Goal: Use online tool/utility

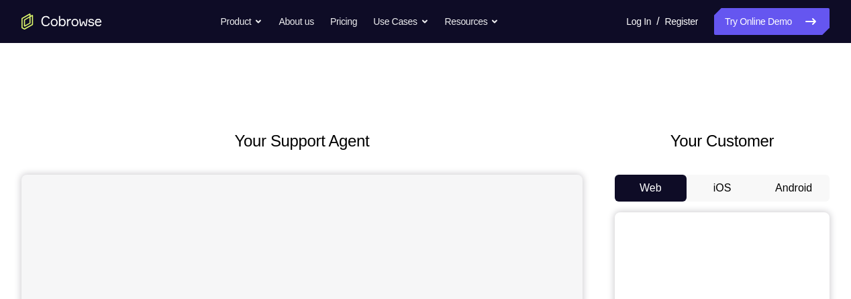
click at [786, 185] on button "Android" at bounding box center [794, 188] width 72 height 27
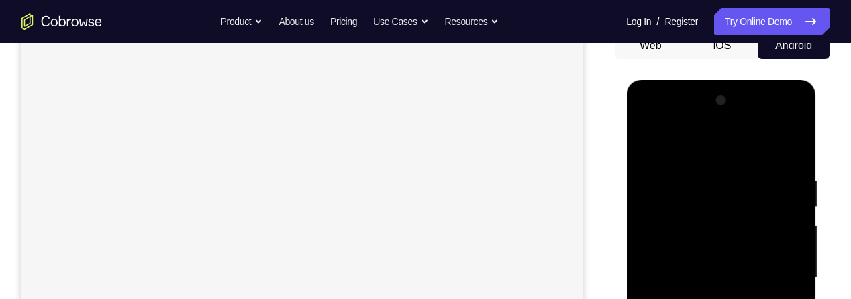
scroll to position [265, 0]
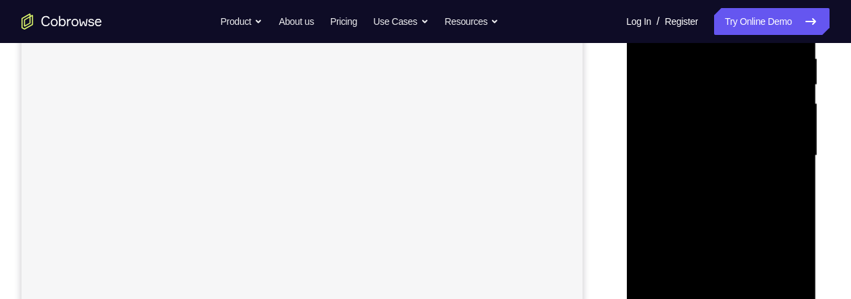
click at [725, 298] on div at bounding box center [721, 156] width 169 height 376
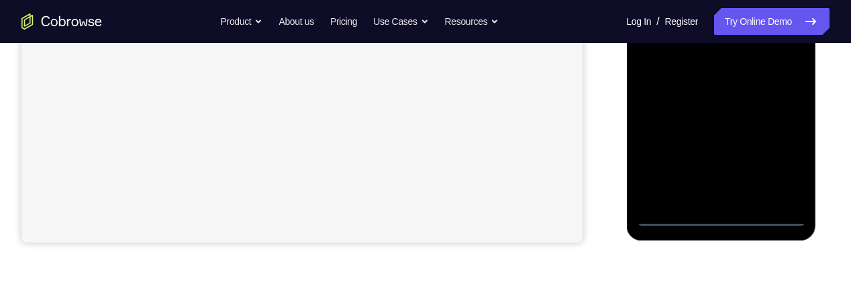
click at [723, 218] on div at bounding box center [721, 38] width 169 height 376
click at [784, 162] on div at bounding box center [721, 38] width 169 height 376
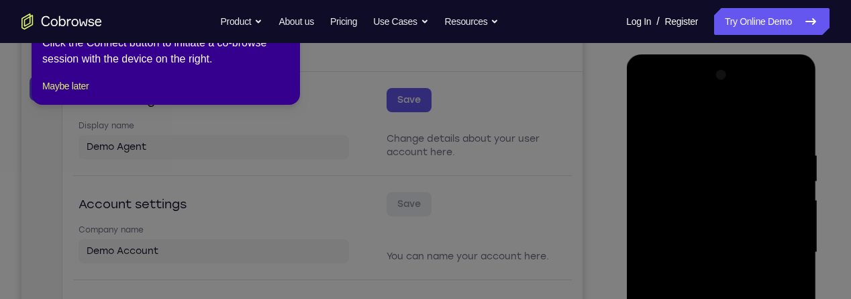
scroll to position [167, 0]
click at [63, 94] on button "Maybe later" at bounding box center [65, 86] width 46 height 16
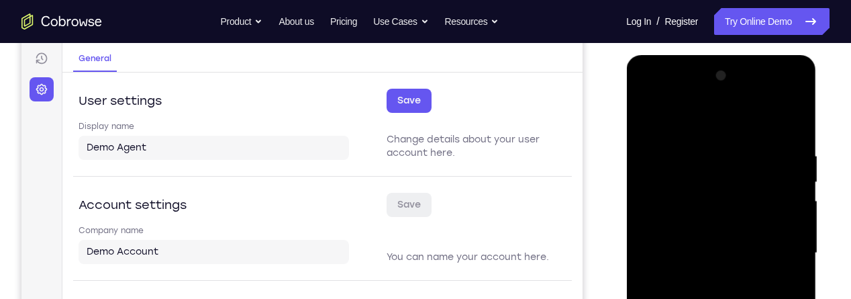
click at [720, 120] on div at bounding box center [721, 253] width 169 height 376
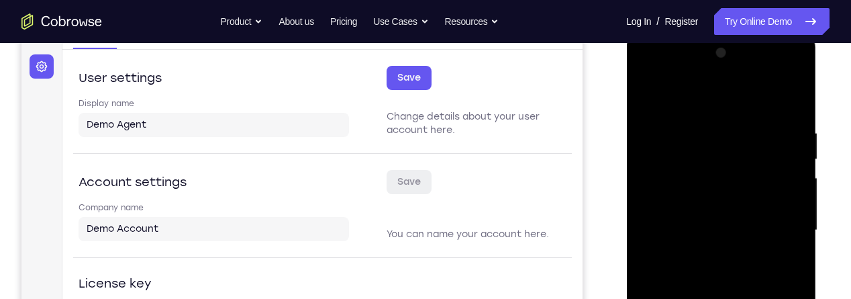
scroll to position [220, 0]
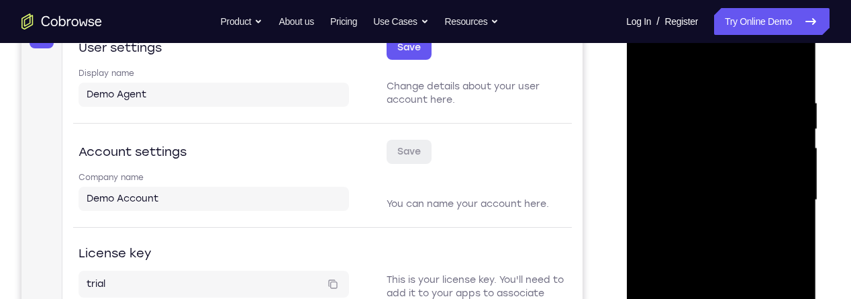
click at [778, 195] on div at bounding box center [721, 200] width 169 height 376
click at [710, 230] on div at bounding box center [721, 200] width 169 height 376
click at [706, 220] on div at bounding box center [721, 200] width 169 height 376
click at [716, 187] on div at bounding box center [721, 200] width 169 height 376
click at [692, 168] on div at bounding box center [721, 200] width 169 height 376
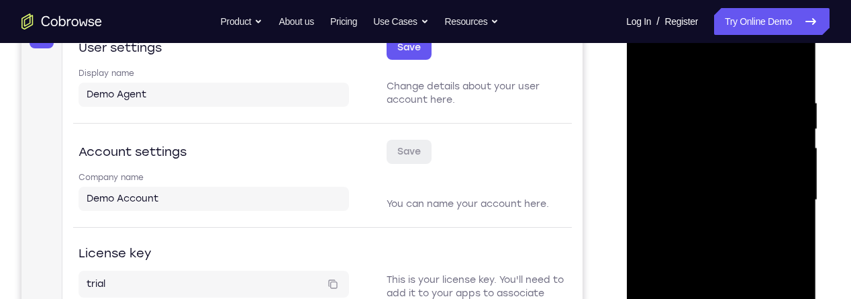
click at [725, 204] on div at bounding box center [721, 200] width 169 height 376
click at [741, 245] on div at bounding box center [721, 200] width 169 height 376
click at [727, 245] on div at bounding box center [721, 200] width 169 height 376
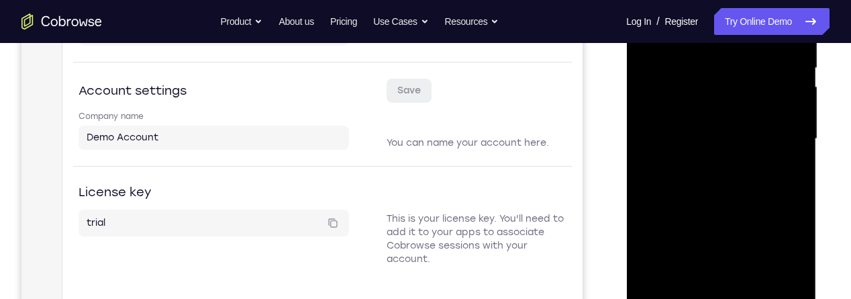
scroll to position [277, 0]
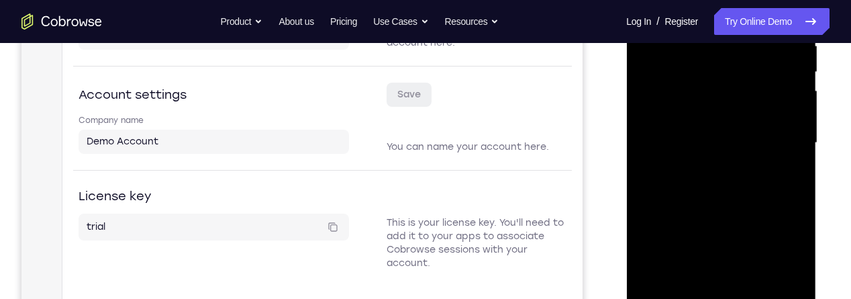
click at [725, 201] on div at bounding box center [721, 143] width 169 height 376
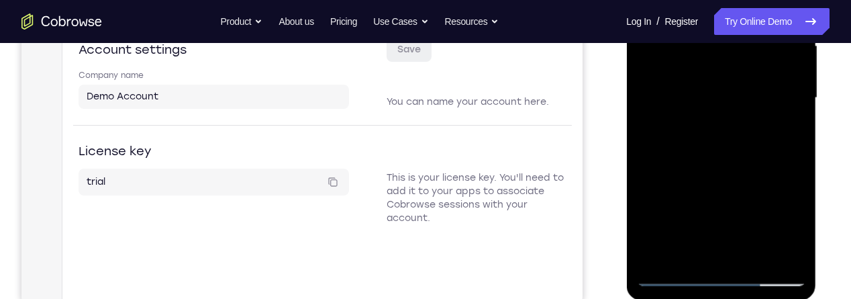
scroll to position [324, 0]
click at [757, 257] on div at bounding box center [721, 97] width 169 height 376
click at [732, 170] on div at bounding box center [721, 97] width 169 height 376
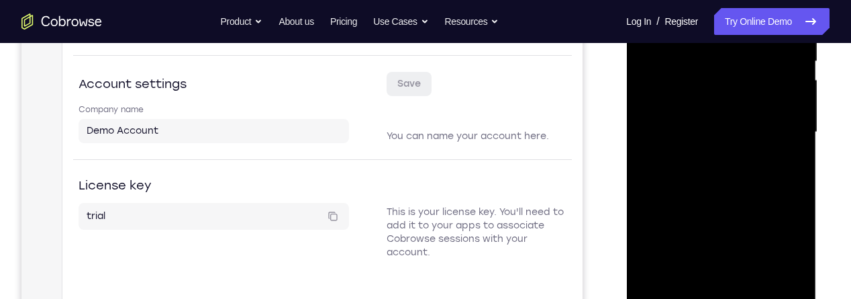
scroll to position [287, 0]
click at [738, 122] on div at bounding box center [721, 133] width 169 height 376
click at [789, 171] on div at bounding box center [721, 133] width 169 height 376
click at [784, 167] on div at bounding box center [721, 133] width 169 height 376
click at [787, 162] on div at bounding box center [721, 133] width 169 height 376
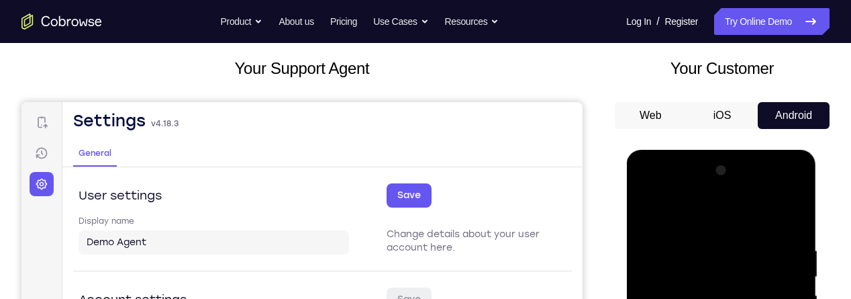
scroll to position [72, 0]
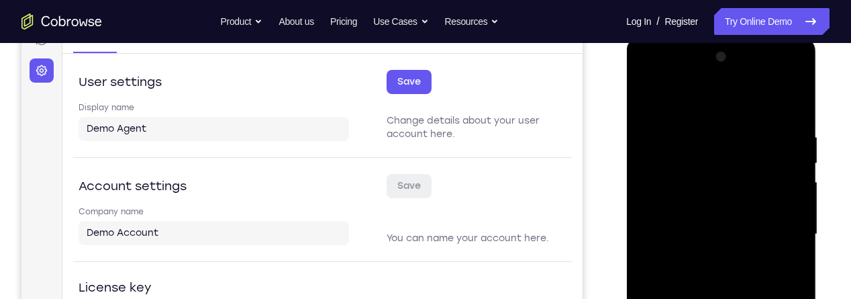
scroll to position [191, 0]
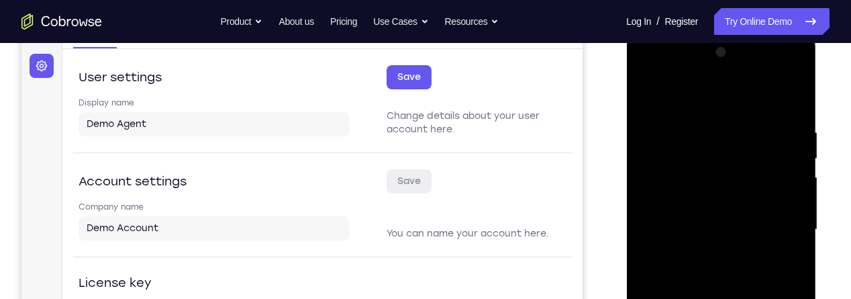
click at [705, 251] on div at bounding box center [721, 230] width 169 height 376
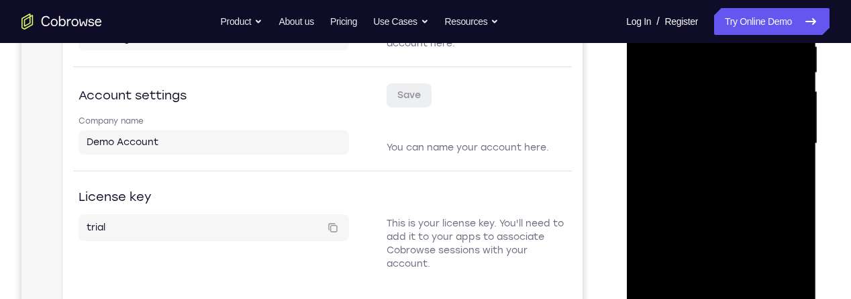
scroll to position [284, 0]
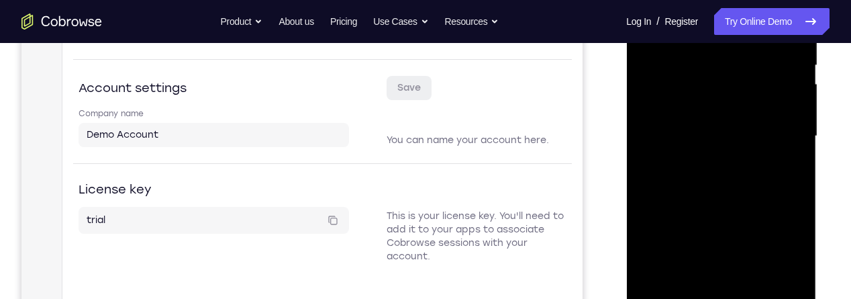
click at [783, 178] on div at bounding box center [721, 136] width 169 height 376
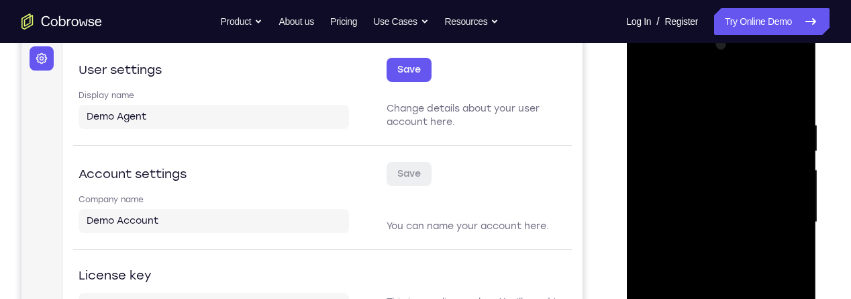
scroll to position [187, 0]
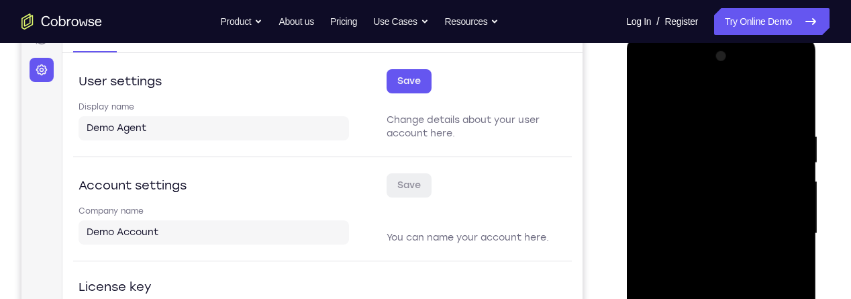
click at [647, 101] on div at bounding box center [721, 234] width 169 height 376
click at [653, 96] on div at bounding box center [721, 234] width 169 height 376
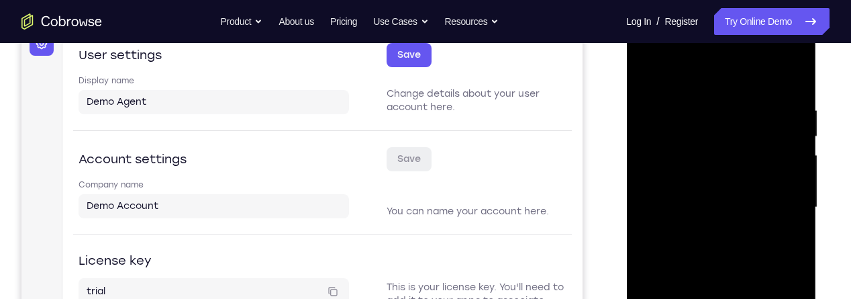
scroll to position [214, 0]
click at [798, 68] on div at bounding box center [721, 207] width 169 height 376
click at [689, 107] on div at bounding box center [721, 207] width 169 height 376
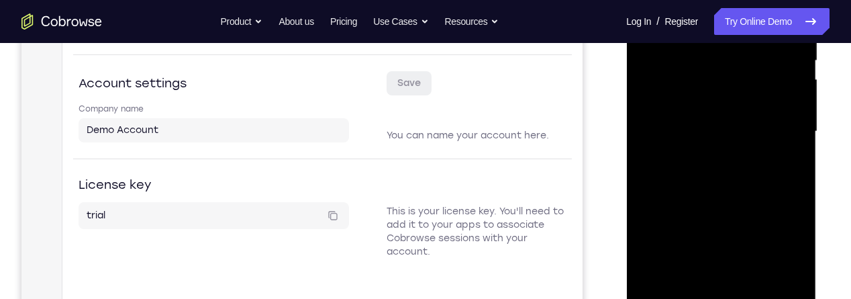
scroll to position [291, 0]
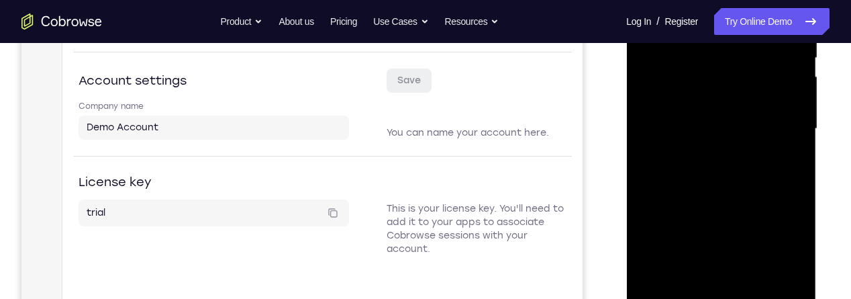
click at [672, 234] on div at bounding box center [721, 129] width 169 height 376
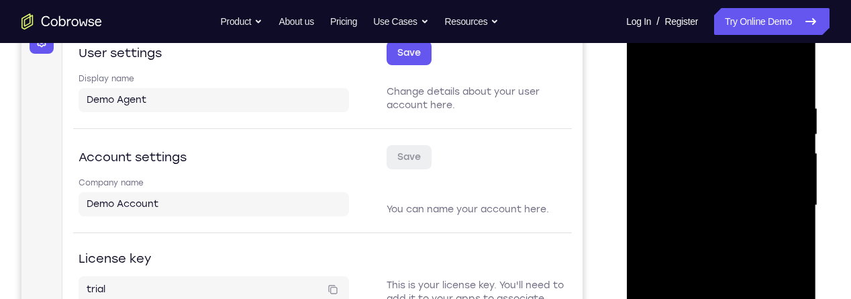
scroll to position [211, 0]
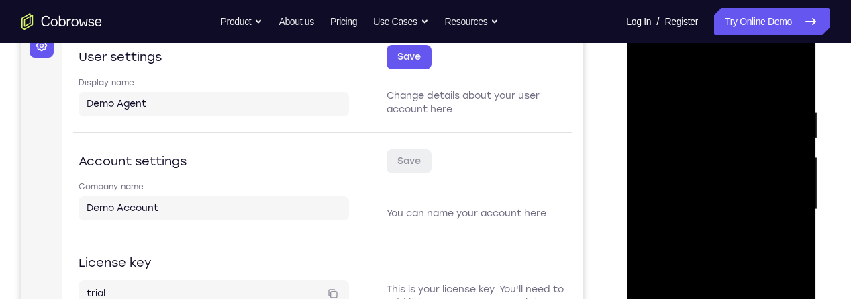
click at [795, 176] on div at bounding box center [721, 209] width 169 height 376
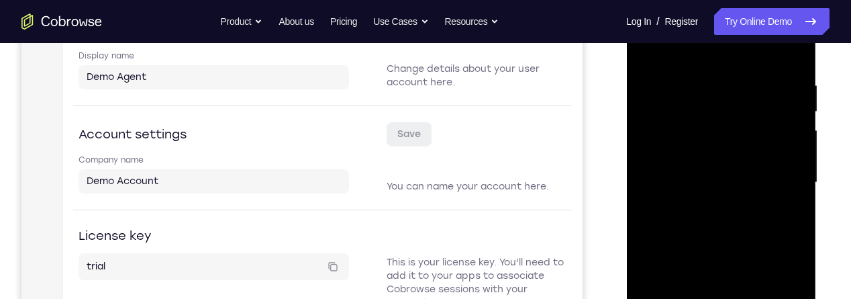
scroll to position [227, 0]
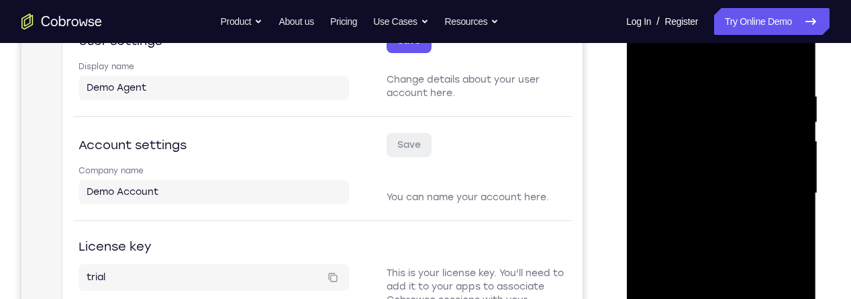
click at [651, 57] on div at bounding box center [721, 193] width 169 height 376
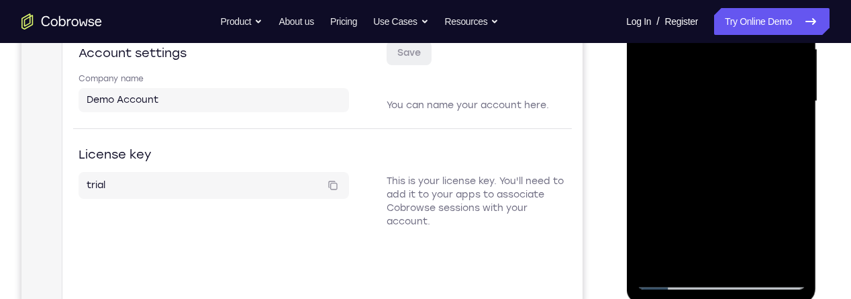
scroll to position [322, 0]
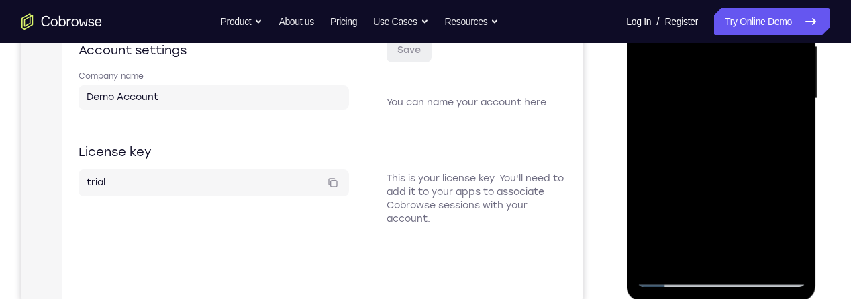
click at [794, 204] on div at bounding box center [721, 99] width 169 height 376
click at [759, 257] on div at bounding box center [721, 98] width 169 height 376
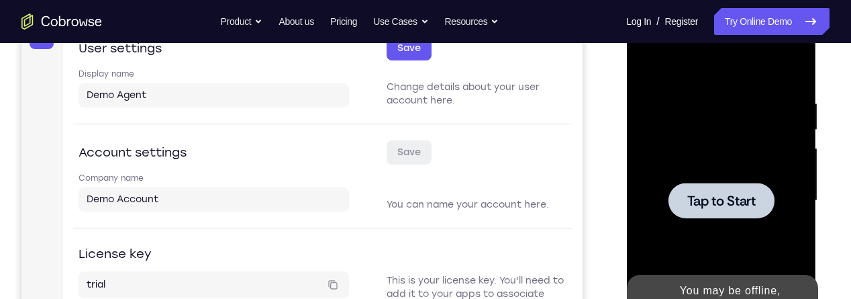
scroll to position [224, 0]
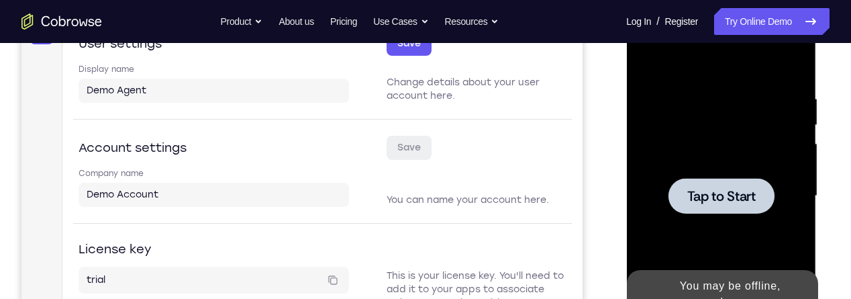
click at [728, 203] on span "Tap to Start" at bounding box center [721, 195] width 68 height 13
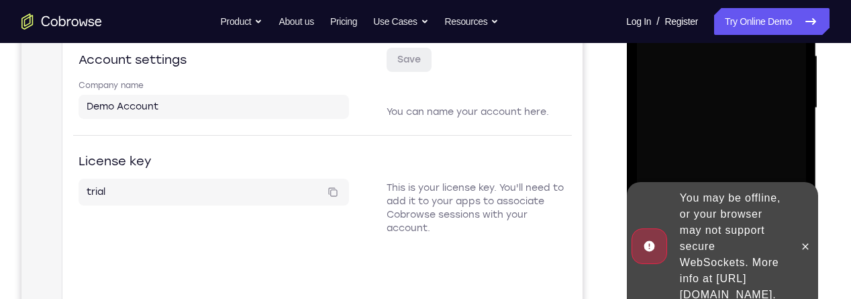
scroll to position [330, 0]
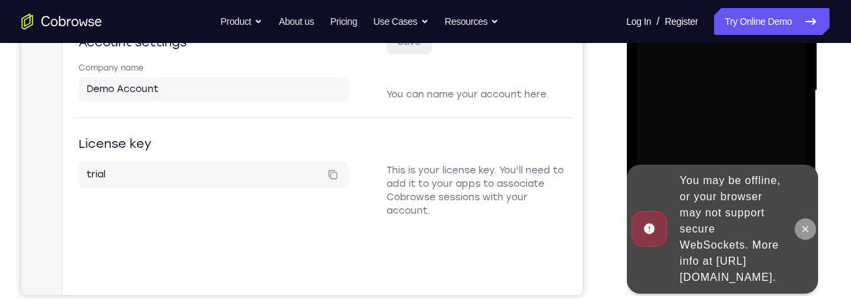
click at [801, 224] on icon at bounding box center [805, 229] width 11 height 11
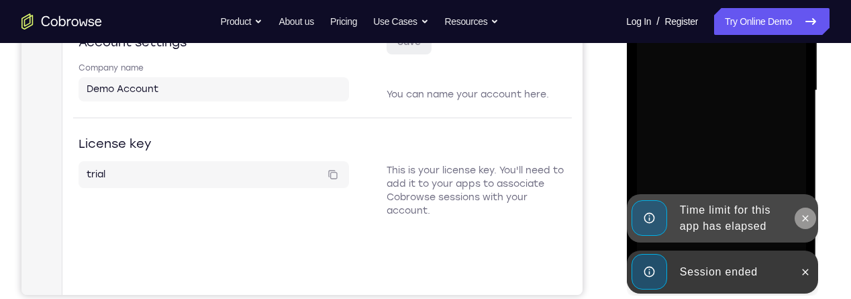
click at [802, 222] on icon at bounding box center [805, 218] width 11 height 11
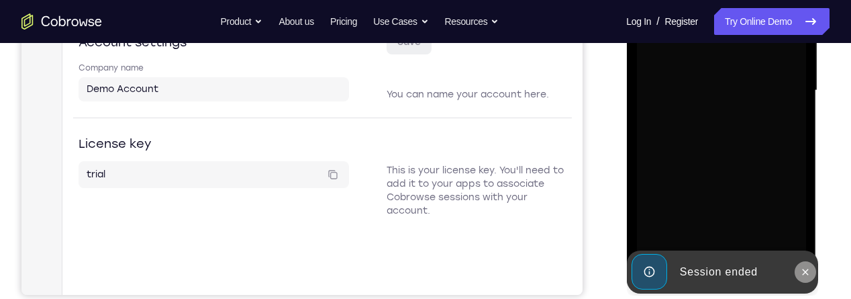
click at [800, 276] on icon at bounding box center [805, 272] width 11 height 11
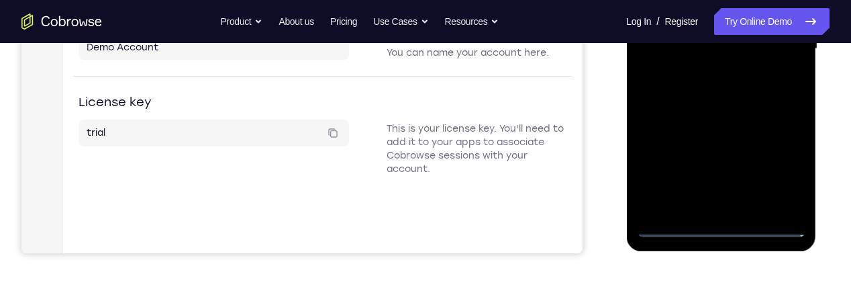
scroll to position [376, 0]
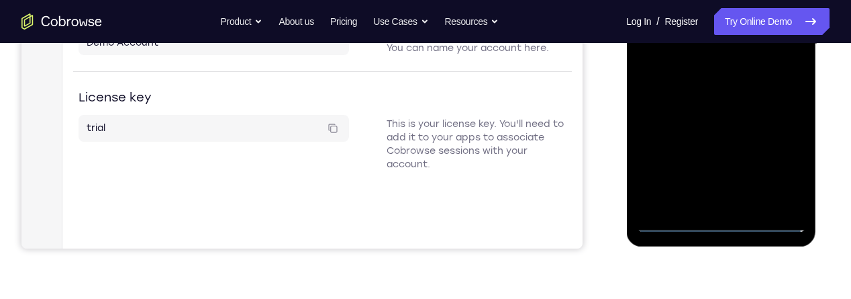
click at [736, 223] on div at bounding box center [721, 44] width 169 height 376
click at [783, 166] on div at bounding box center [721, 44] width 169 height 376
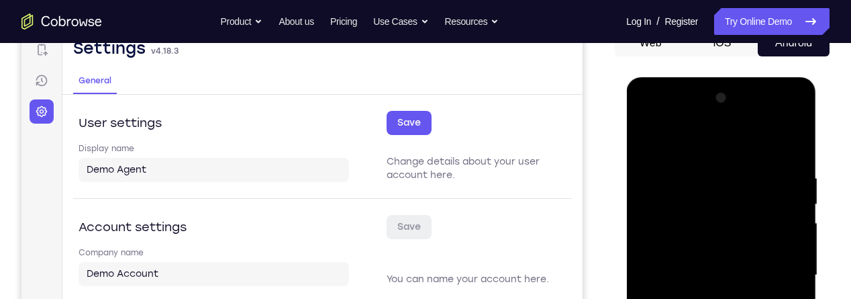
scroll to position [143, 0]
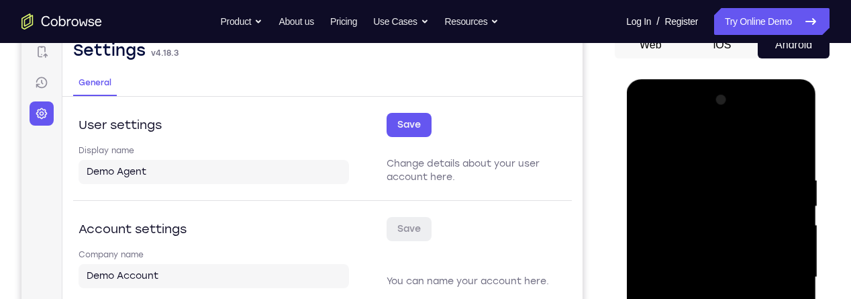
click at [708, 153] on div at bounding box center [721, 277] width 169 height 376
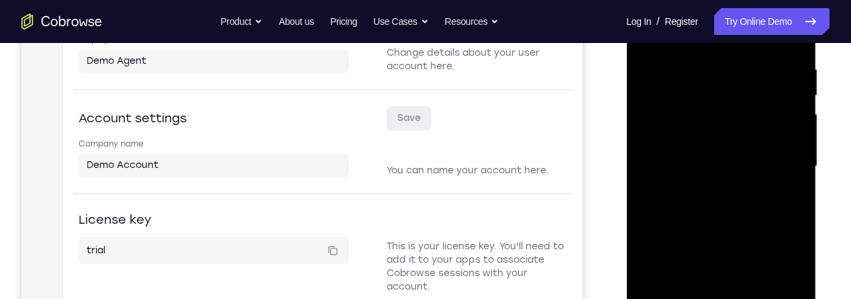
scroll to position [255, 0]
click at [775, 164] on div at bounding box center [721, 166] width 169 height 376
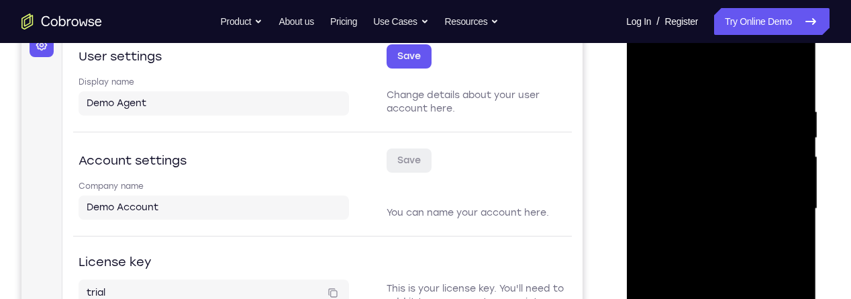
scroll to position [199, 0]
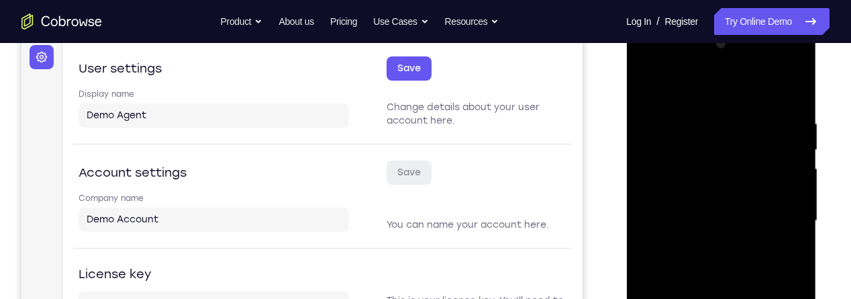
click at [714, 245] on div at bounding box center [721, 221] width 169 height 376
click at [721, 215] on div at bounding box center [721, 221] width 169 height 376
click at [719, 189] on div at bounding box center [721, 221] width 169 height 376
click at [739, 223] on div at bounding box center [721, 221] width 169 height 376
click at [729, 267] on div at bounding box center [721, 221] width 169 height 376
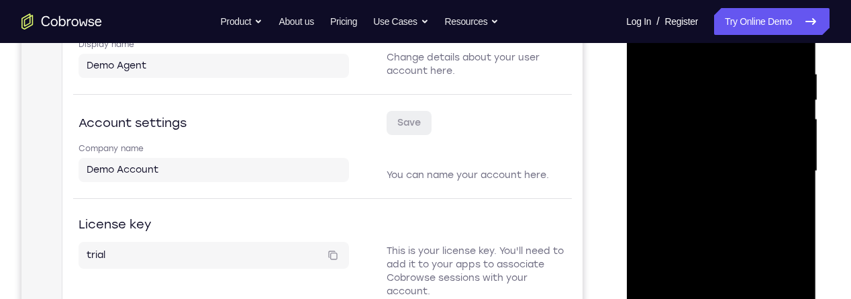
scroll to position [250, 0]
click at [721, 217] on div at bounding box center [721, 170] width 169 height 376
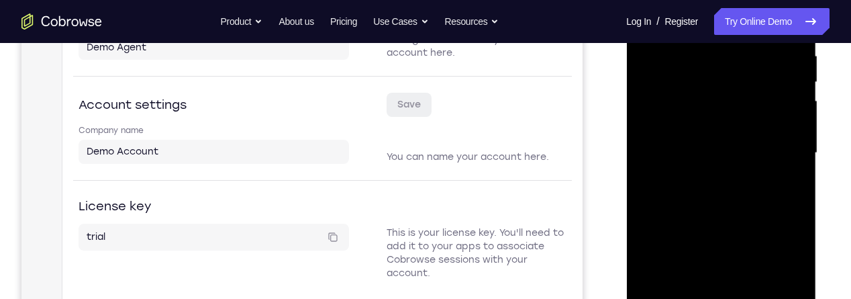
scroll to position [275, 0]
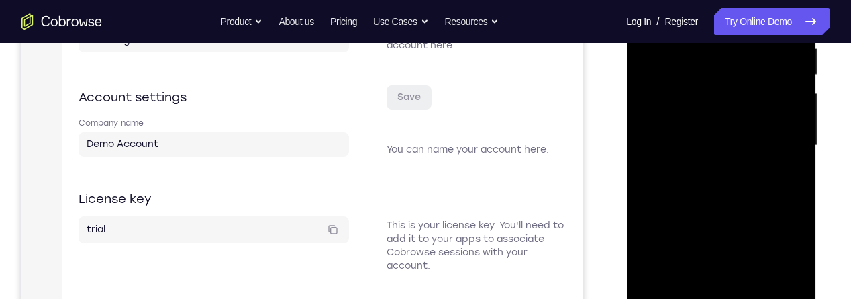
click at [747, 197] on div at bounding box center [721, 146] width 169 height 376
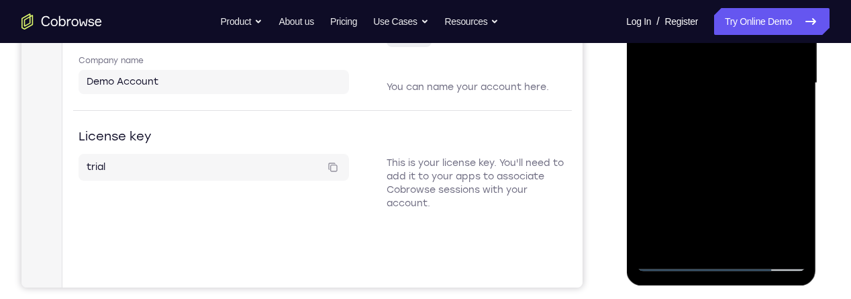
scroll to position [309, 0]
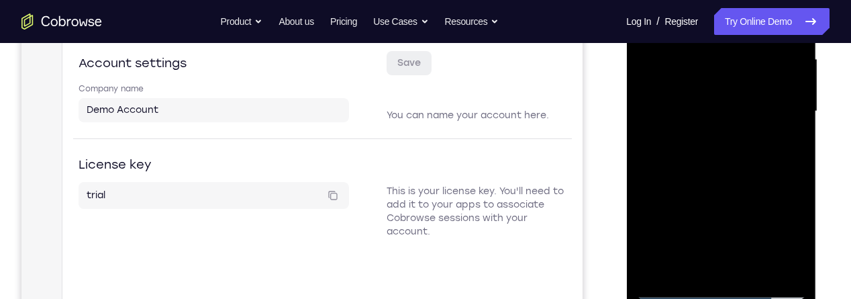
click at [839, 179] on div "Your Support Agent Your Customer Web iOS Android Next Steps We’d be happy to gi…" at bounding box center [425, 177] width 851 height 886
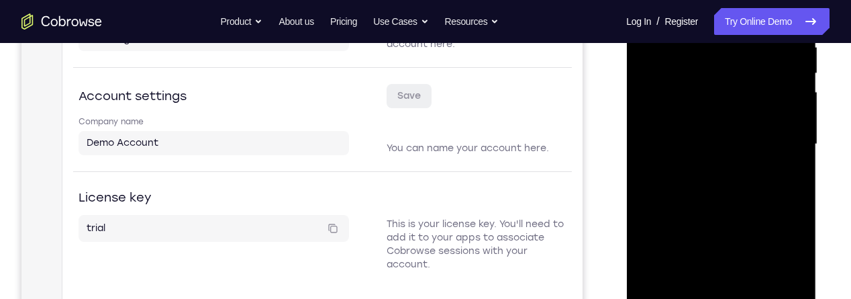
scroll to position [275, 0]
click at [733, 203] on div at bounding box center [721, 146] width 169 height 376
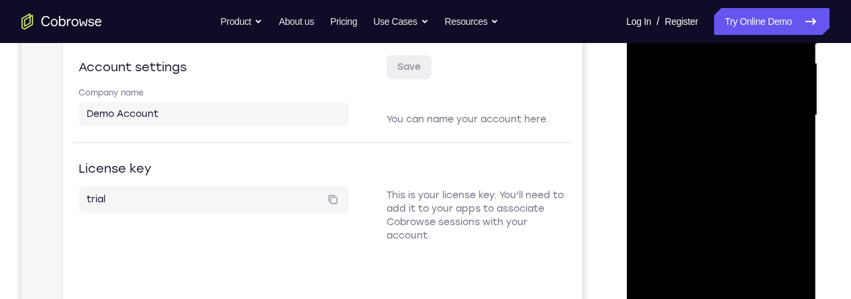
scroll to position [307, 0]
click at [664, 207] on div at bounding box center [721, 113] width 169 height 376
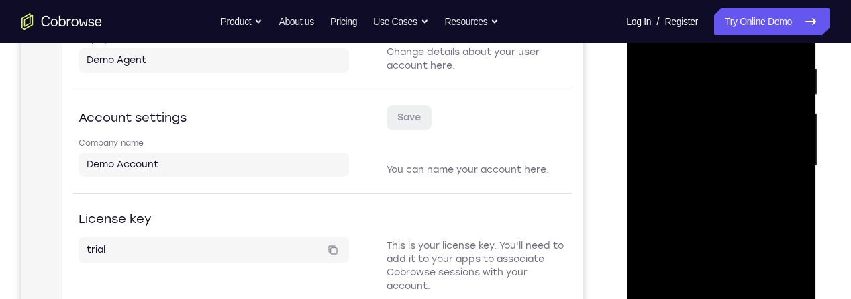
scroll to position [246, 0]
